Goal: Task Accomplishment & Management: Manage account settings

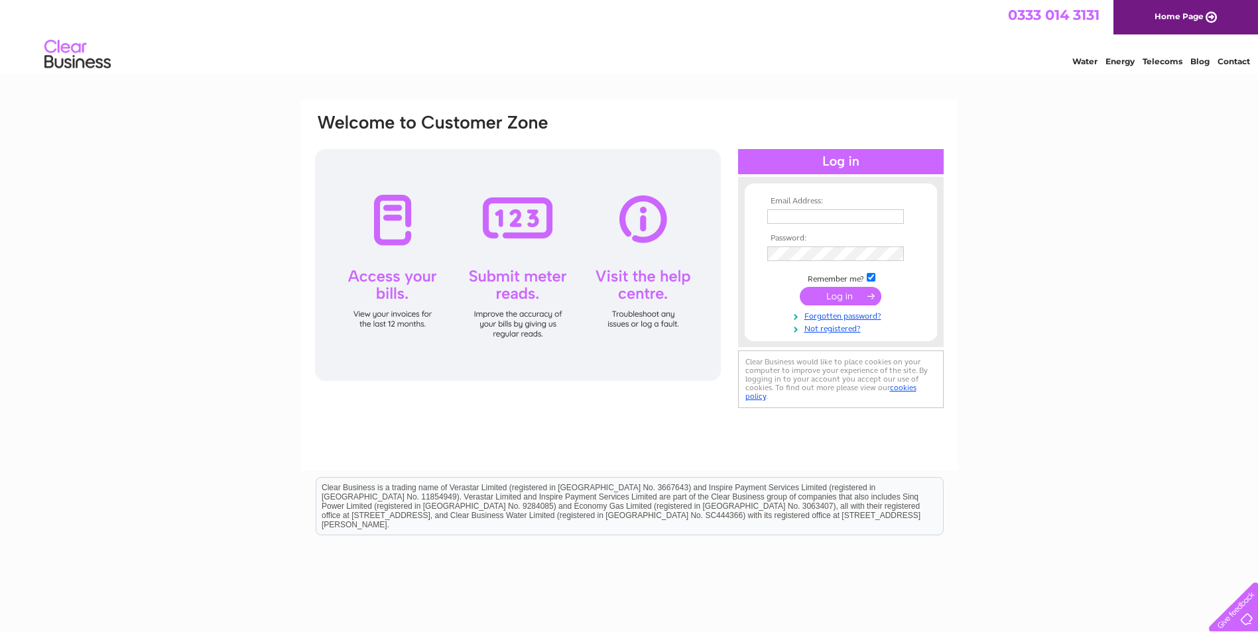
type input "hae1@hotmail.co.uk"
click at [851, 291] on input "submit" at bounding box center [841, 296] width 82 height 19
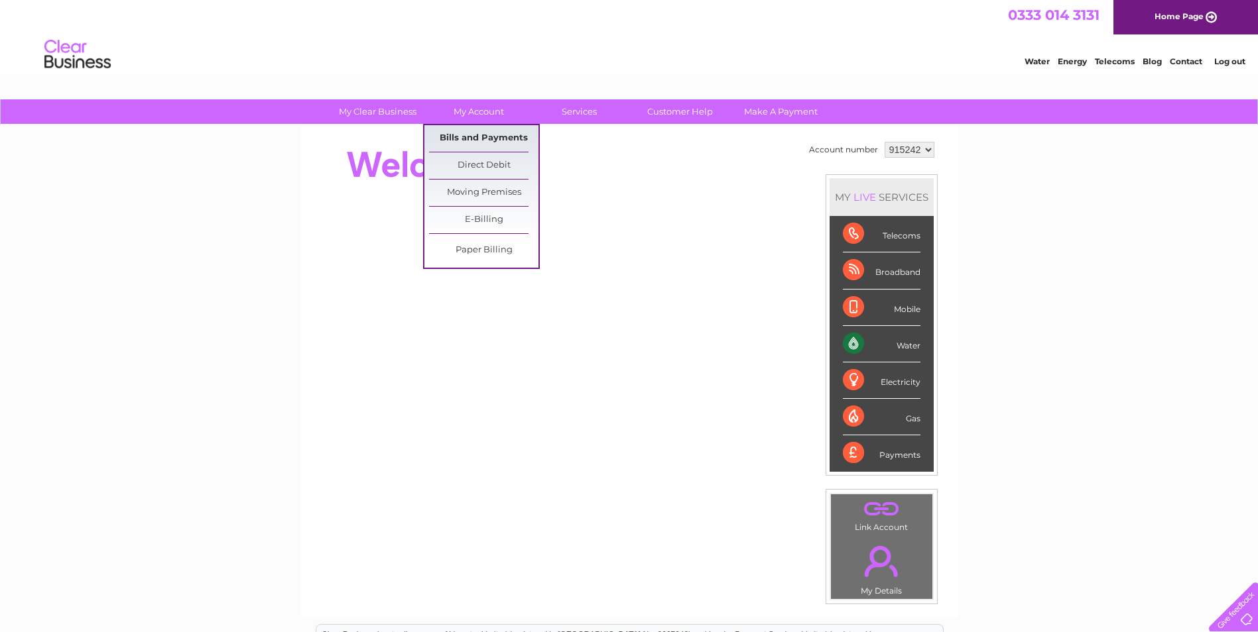
click at [477, 132] on link "Bills and Payments" at bounding box center [483, 138] width 109 height 27
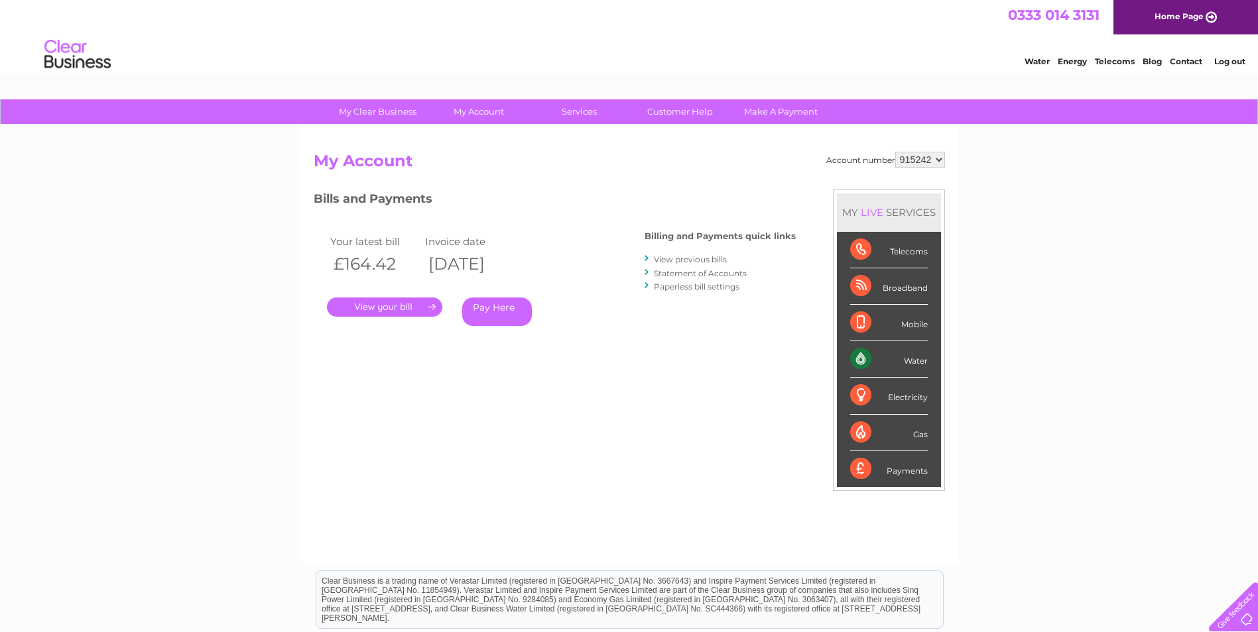
click at [404, 306] on link "." at bounding box center [384, 307] width 115 height 19
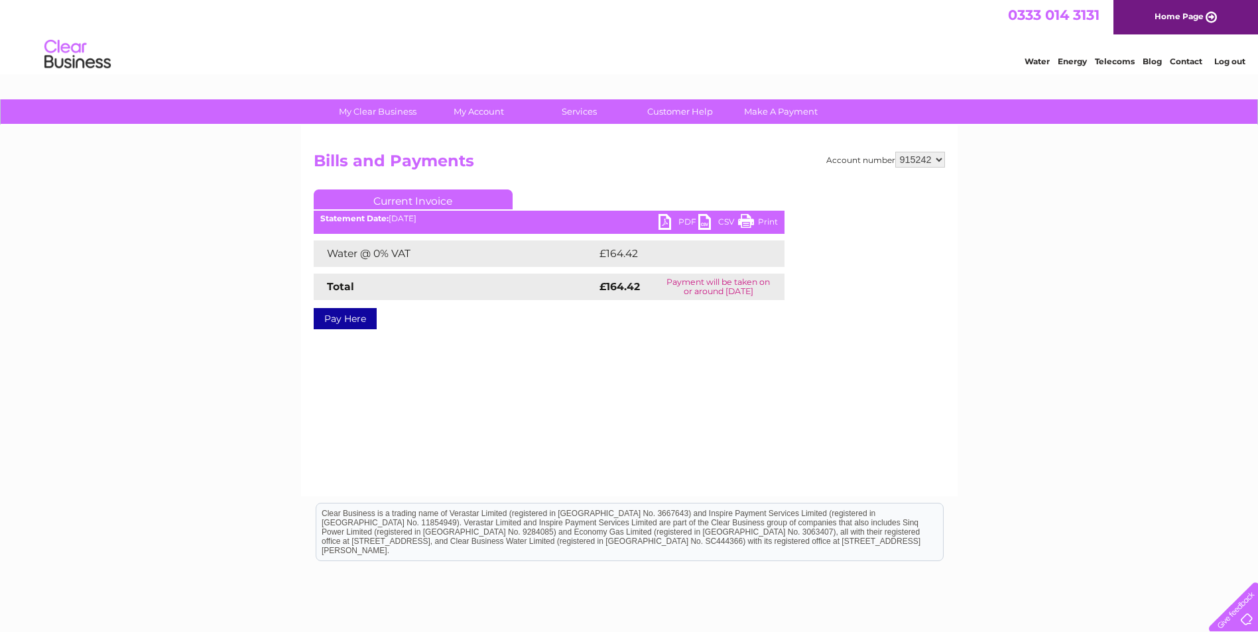
click at [680, 221] on link "PDF" at bounding box center [678, 223] width 40 height 19
